Goal: Entertainment & Leisure: Browse casually

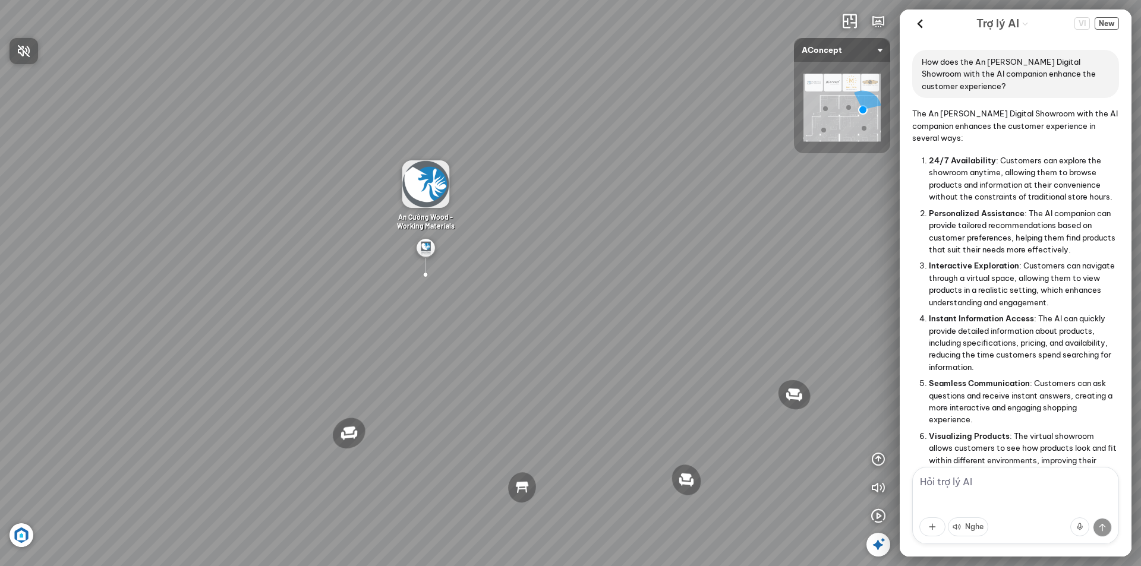
scroll to position [1101, 0]
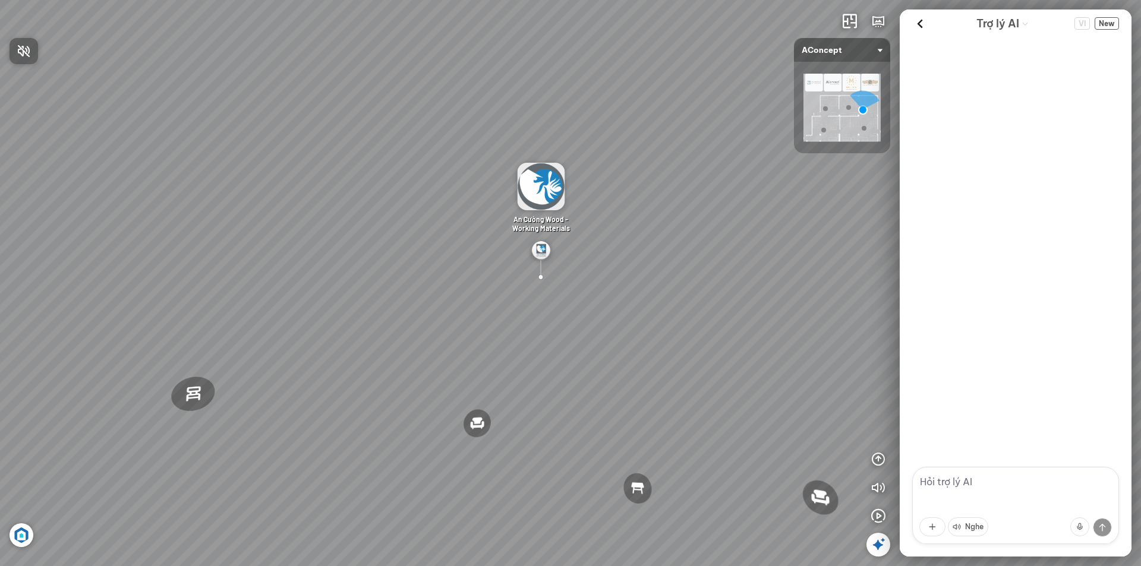
scroll to position [1101, 0]
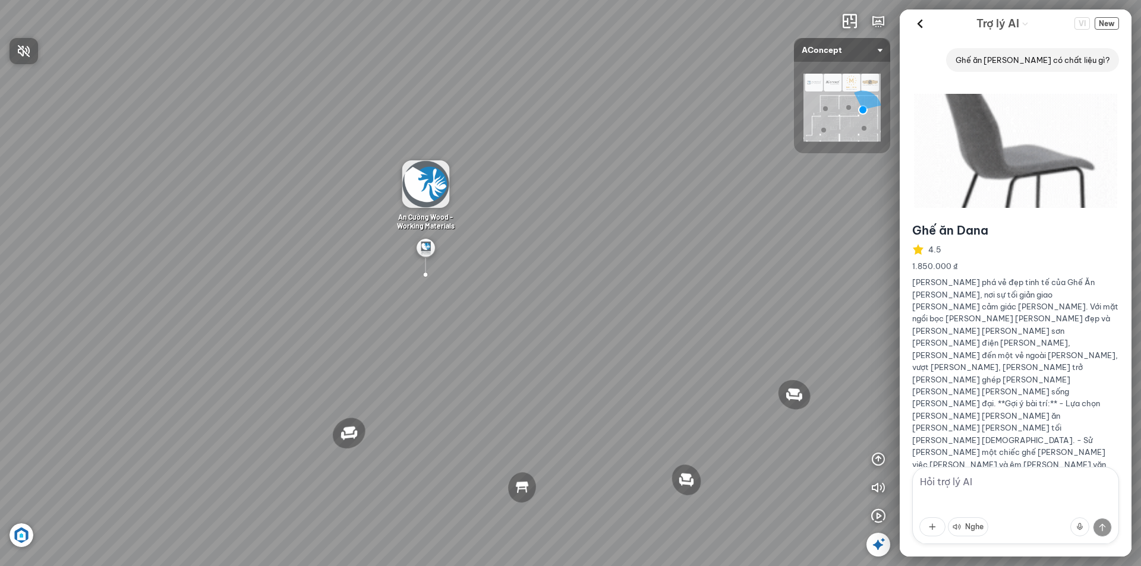
click at [879, 514] on div at bounding box center [570, 283] width 1141 height 566
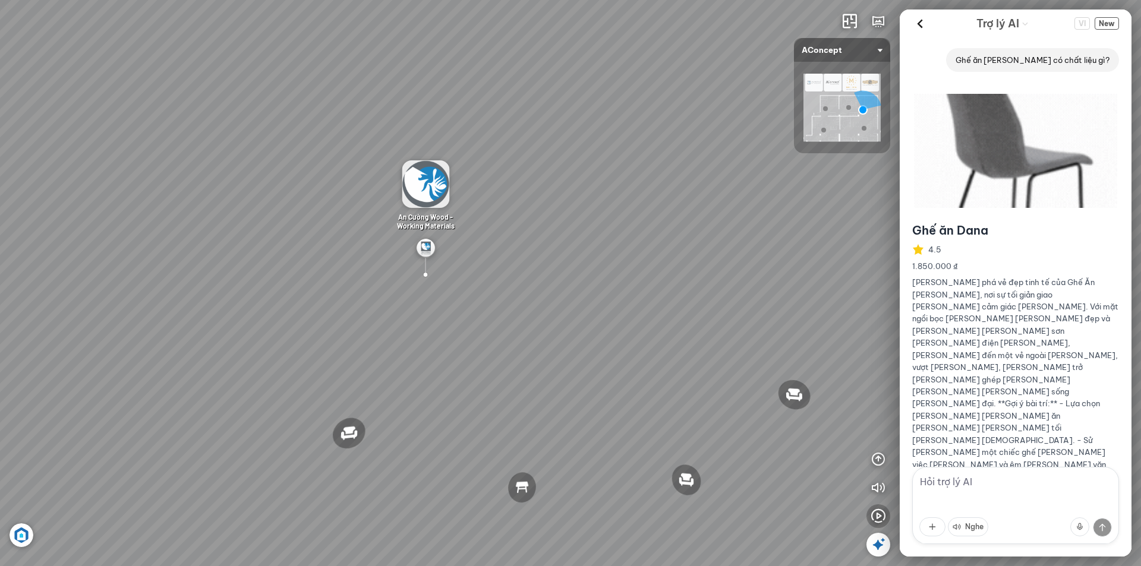
click at [873, 516] on icon "button" at bounding box center [878, 516] width 14 height 14
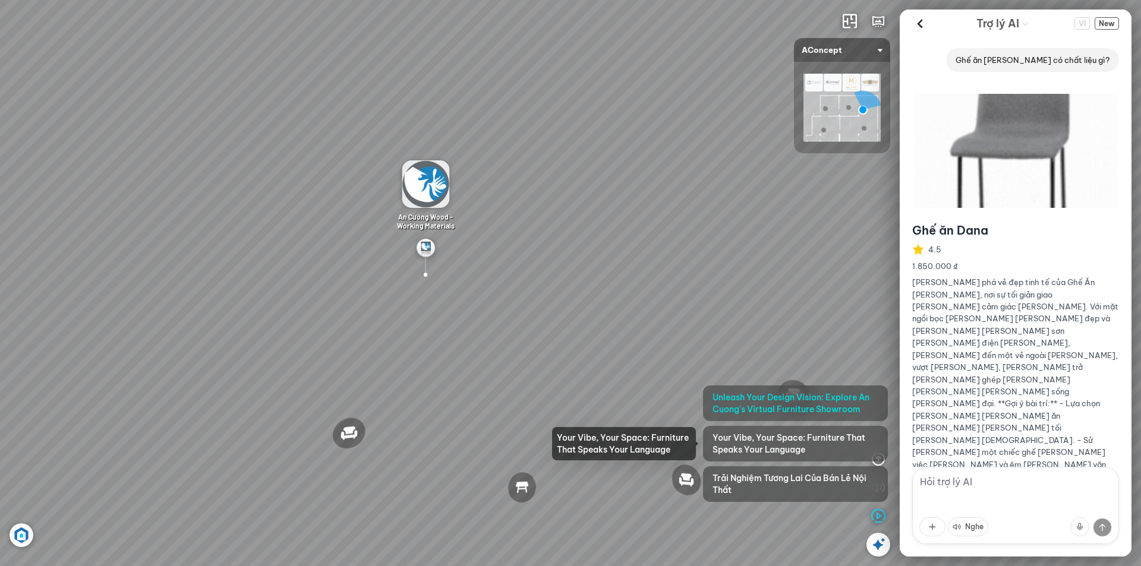
click at [813, 441] on span "Your Vibe, Your Space: Furniture That Speaks Your Language" at bounding box center [795, 444] width 166 height 24
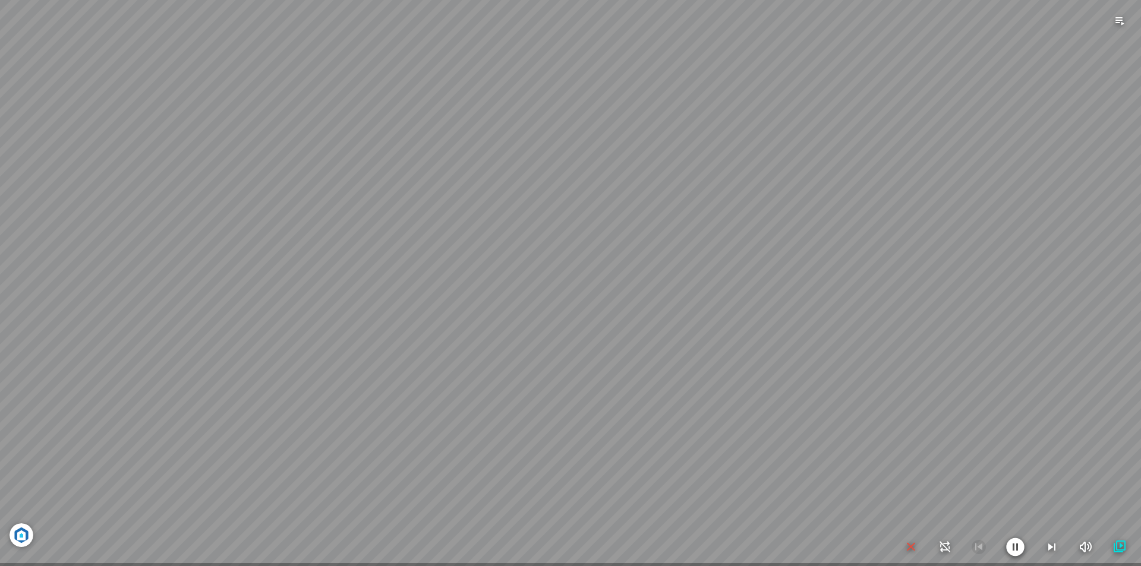
scroll to position [28533, 0]
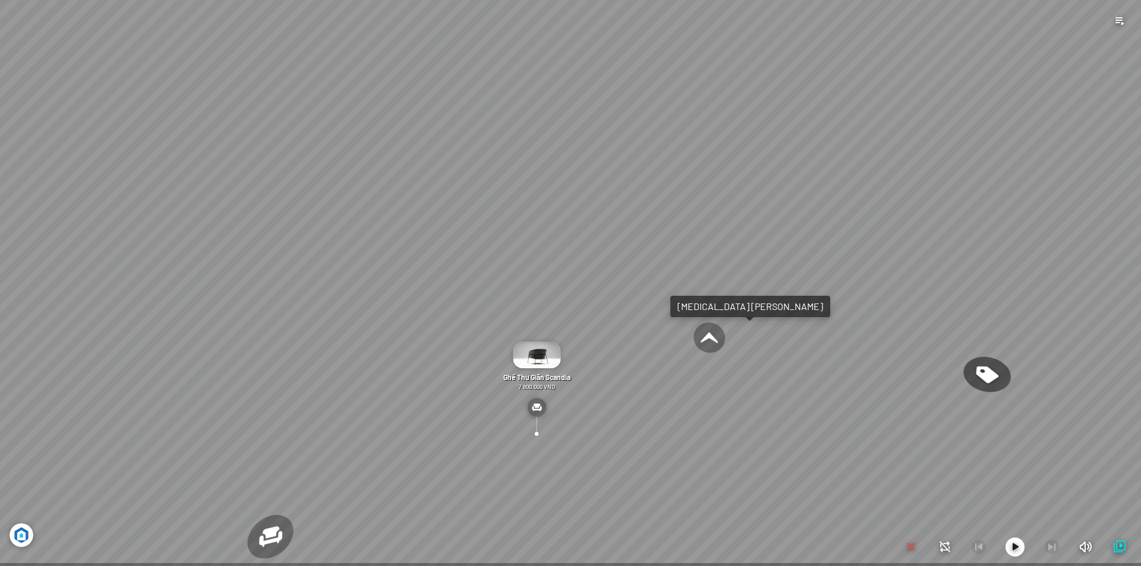
click at [908, 544] on icon "button" at bounding box center [911, 547] width 14 height 14
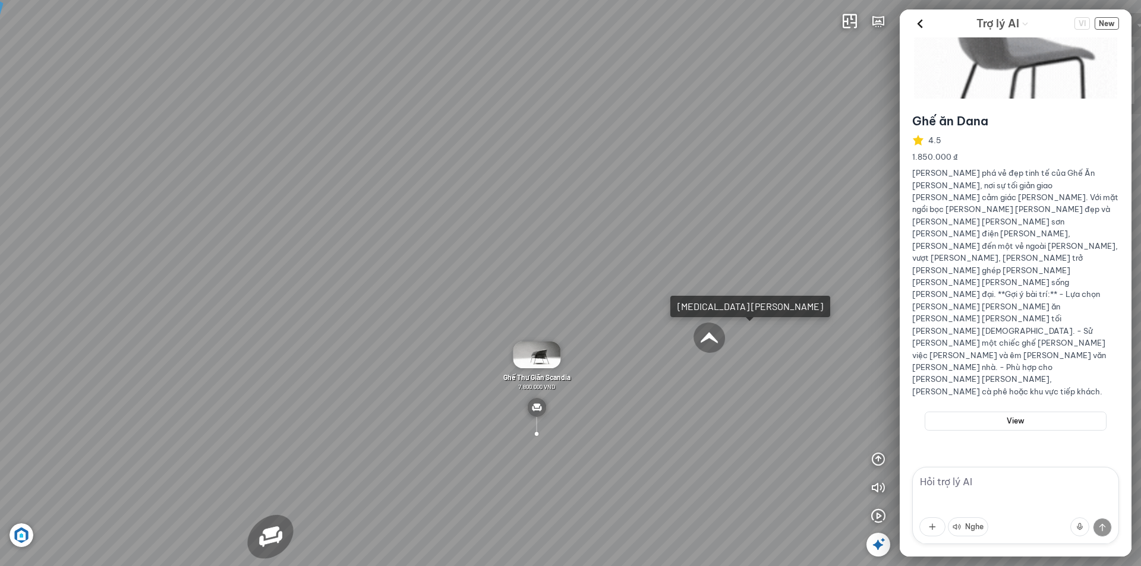
scroll to position [1101, 0]
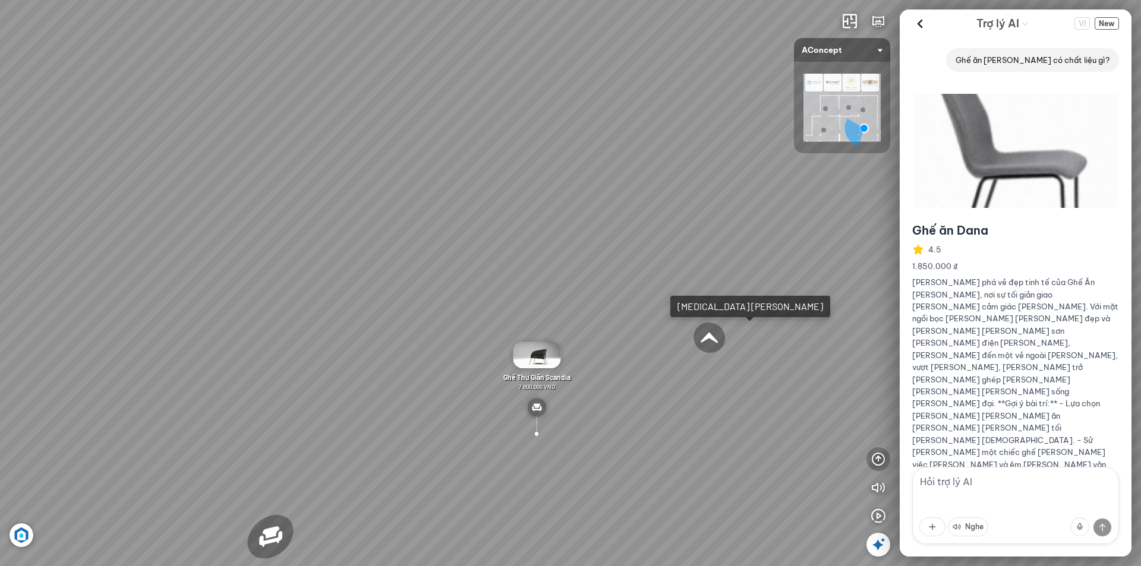
click at [872, 460] on icon "button" at bounding box center [878, 459] width 14 height 14
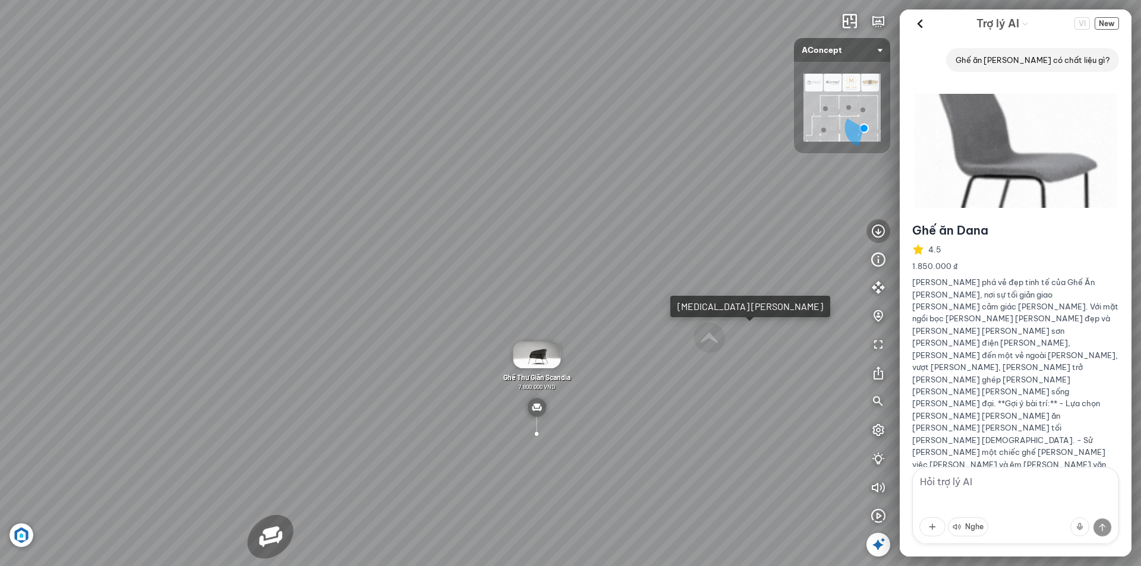
click at [879, 236] on icon "button" at bounding box center [878, 231] width 14 height 14
drag, startPoint x: 741, startPoint y: 307, endPoint x: 630, endPoint y: 307, distance: 111.1
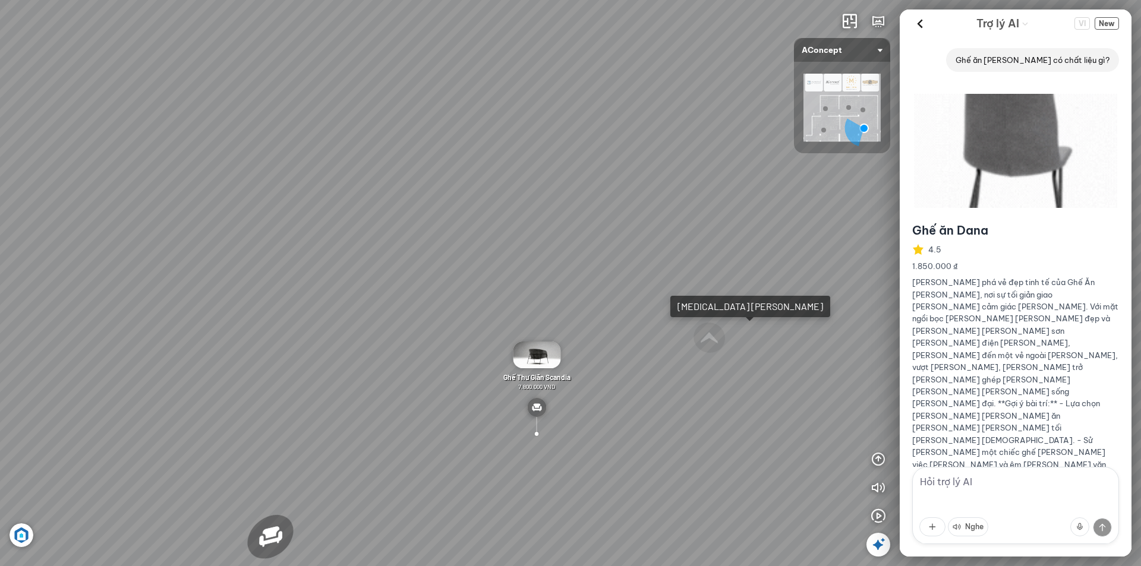
click at [630, 307] on div "Ghế ăn [PERSON_NAME] 3.200.000 VND Ghế ăn [PERSON_NAME] 1.800.000 VND Sofa 3 [P…" at bounding box center [570, 283] width 1141 height 566
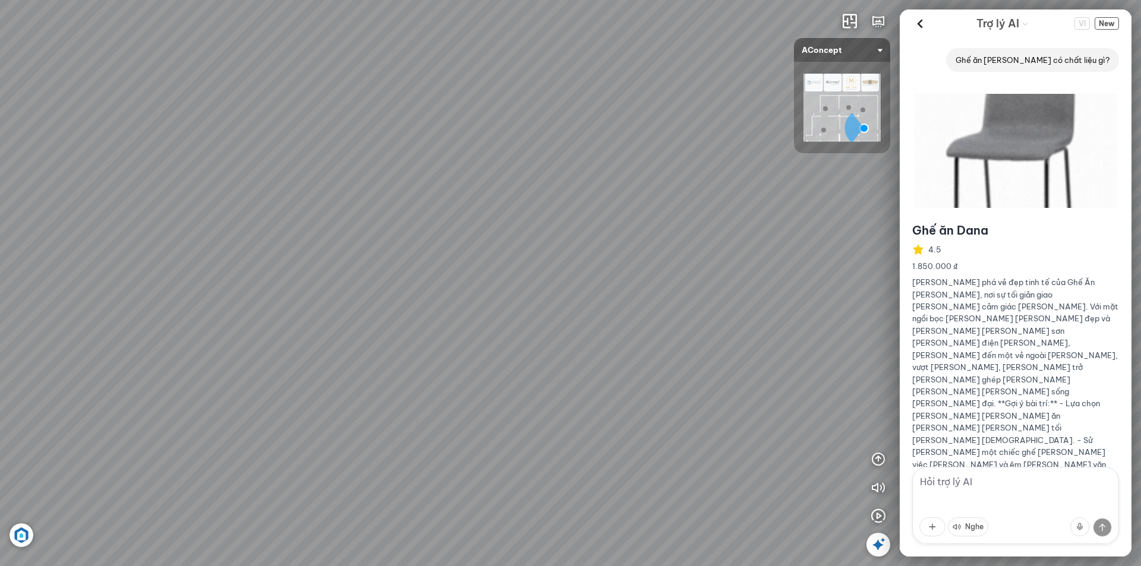
drag, startPoint x: 835, startPoint y: 252, endPoint x: 660, endPoint y: 238, distance: 175.2
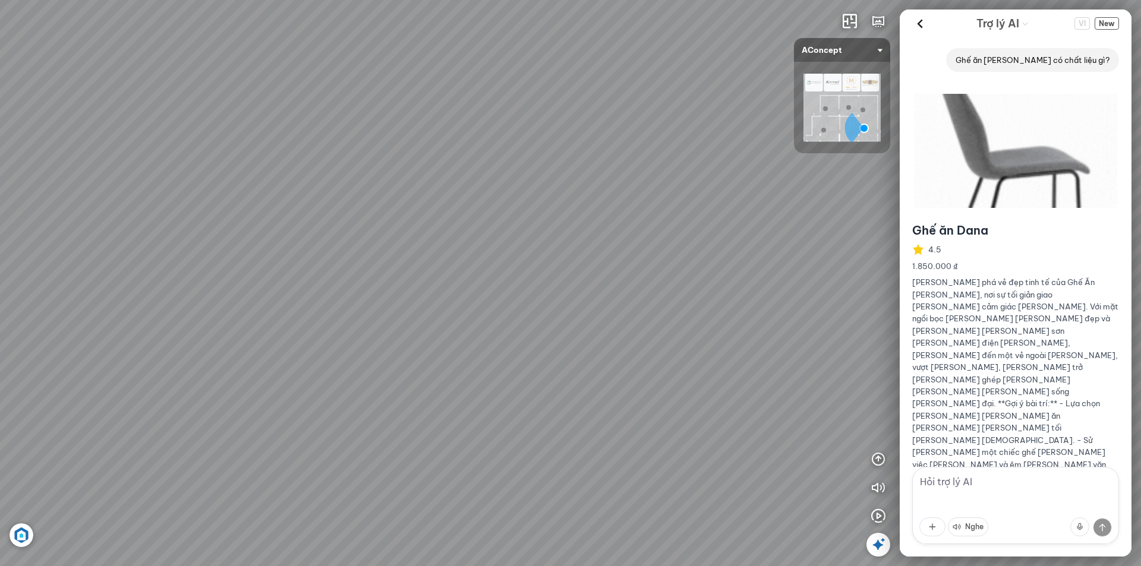
click at [660, 238] on div "Ghế ăn [PERSON_NAME] 3.200.000 VND Ghế ăn [PERSON_NAME] 1.800.000 VND Sofa 3 [P…" at bounding box center [570, 283] width 1141 height 566
